Goal: Ask a question

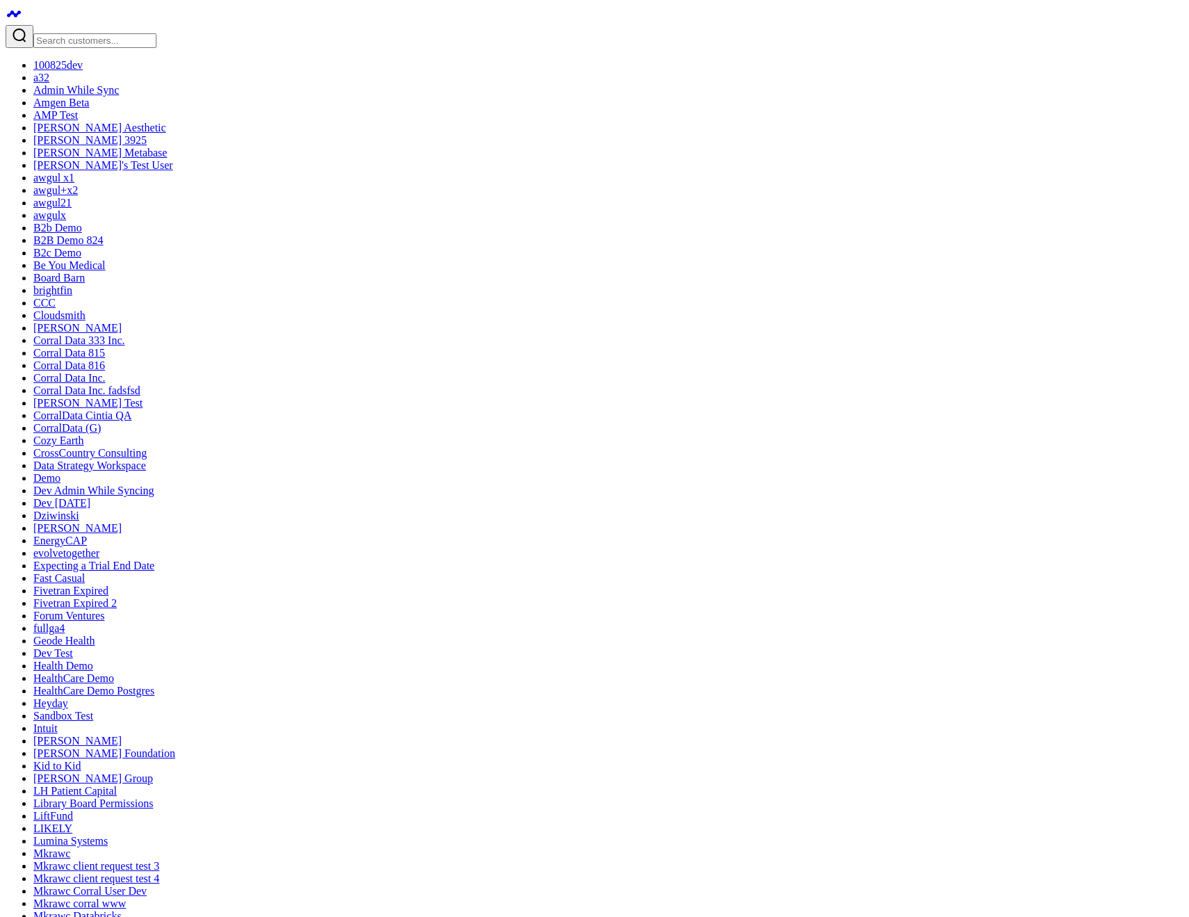
type textarea "what are my top sources of revenue?"
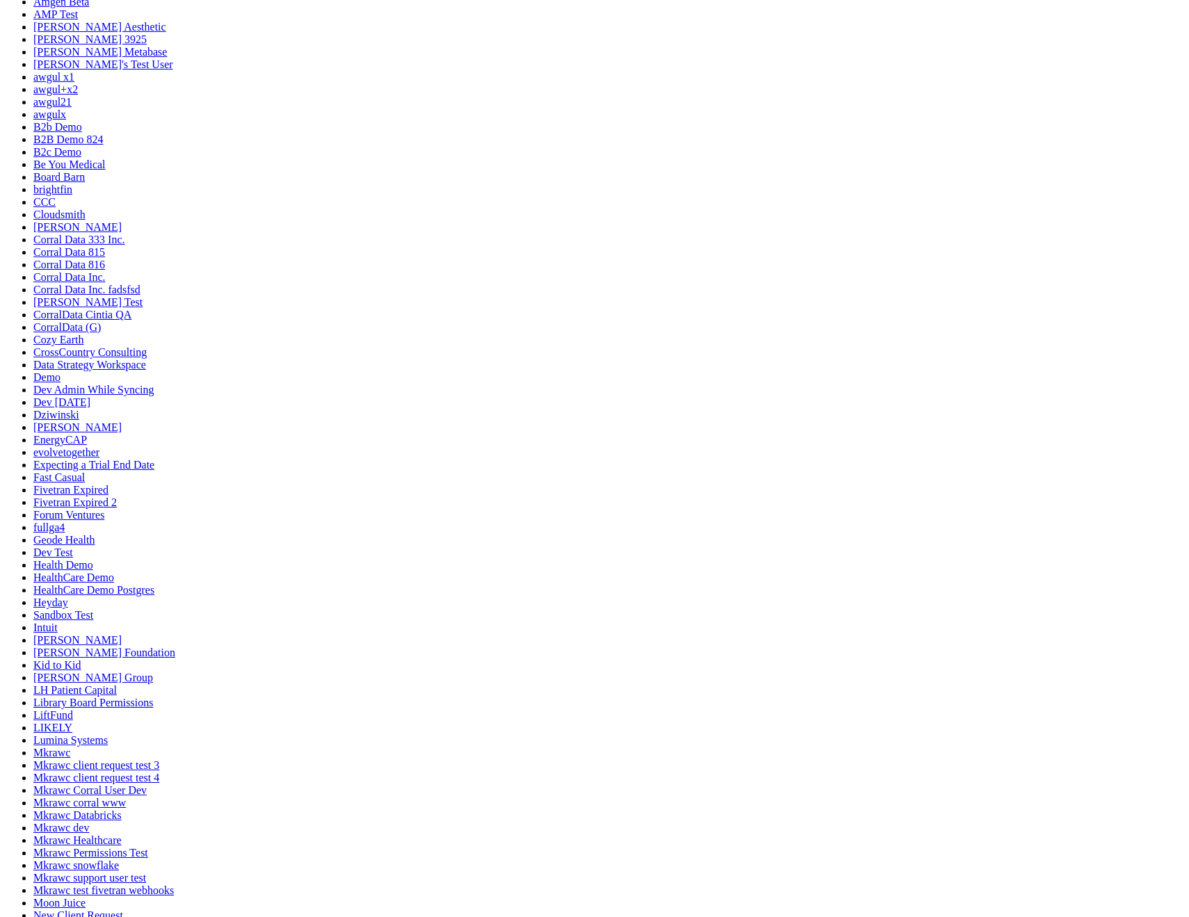
scroll to position [1255, 0]
